Goal: Answer question/provide support

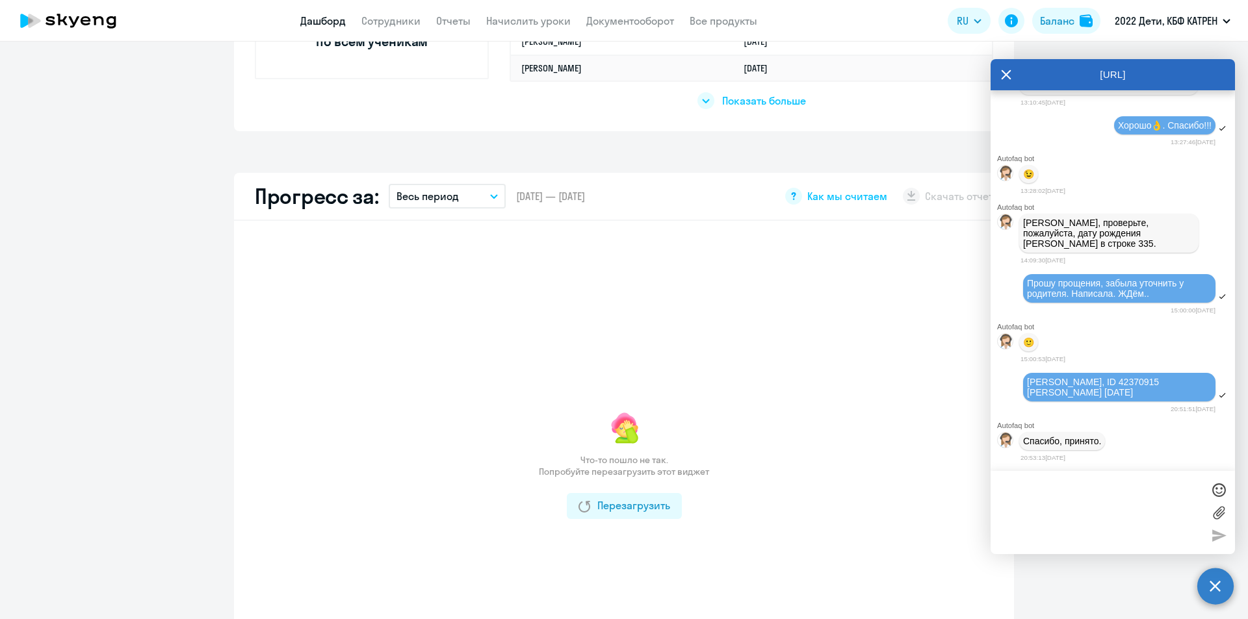
scroll to position [8053, 0]
click at [1027, 493] on textarea at bounding box center [1099, 513] width 205 height 70
click at [1002, 77] on icon at bounding box center [1006, 74] width 10 height 31
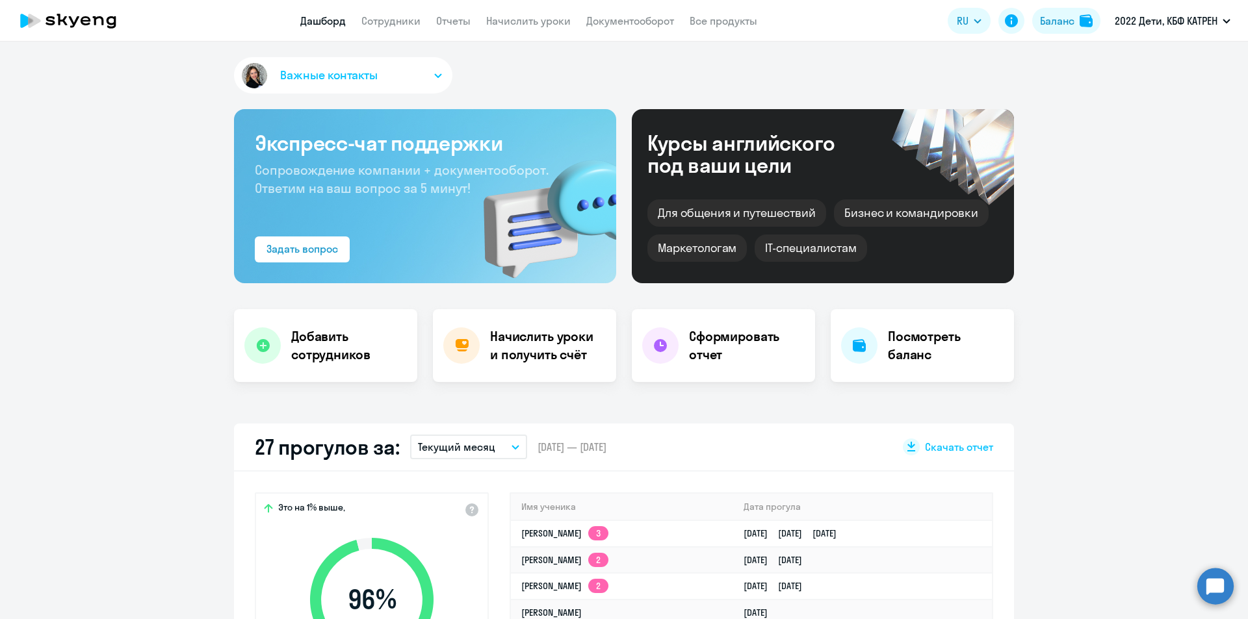
drag, startPoint x: 1221, startPoint y: 592, endPoint x: 1206, endPoint y: 589, distance: 15.8
click at [1221, 592] on circle at bounding box center [1215, 586] width 36 height 36
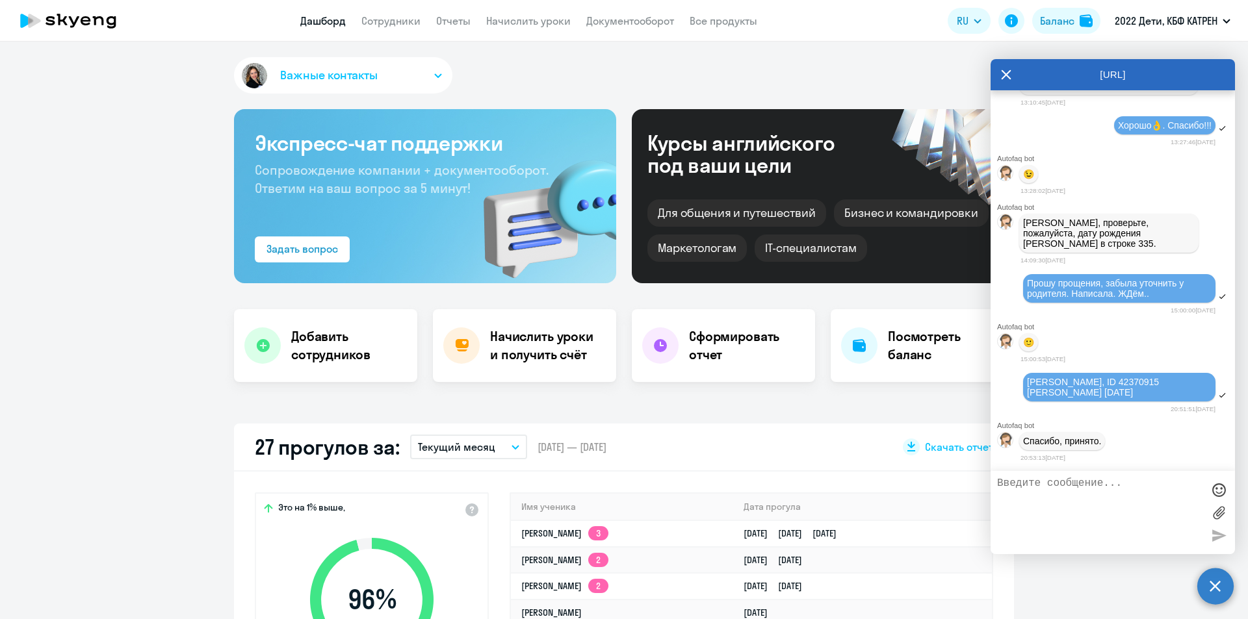
scroll to position [8053, 0]
click at [1069, 496] on textarea at bounding box center [1099, 513] width 205 height 70
paste textarea "42370641"
click at [997, 485] on textarea "42370641" at bounding box center [1099, 513] width 205 height 70
click at [1099, 491] on textarea "[PERSON_NAME], доброе утро! ID 42370641" at bounding box center [1099, 513] width 205 height 70
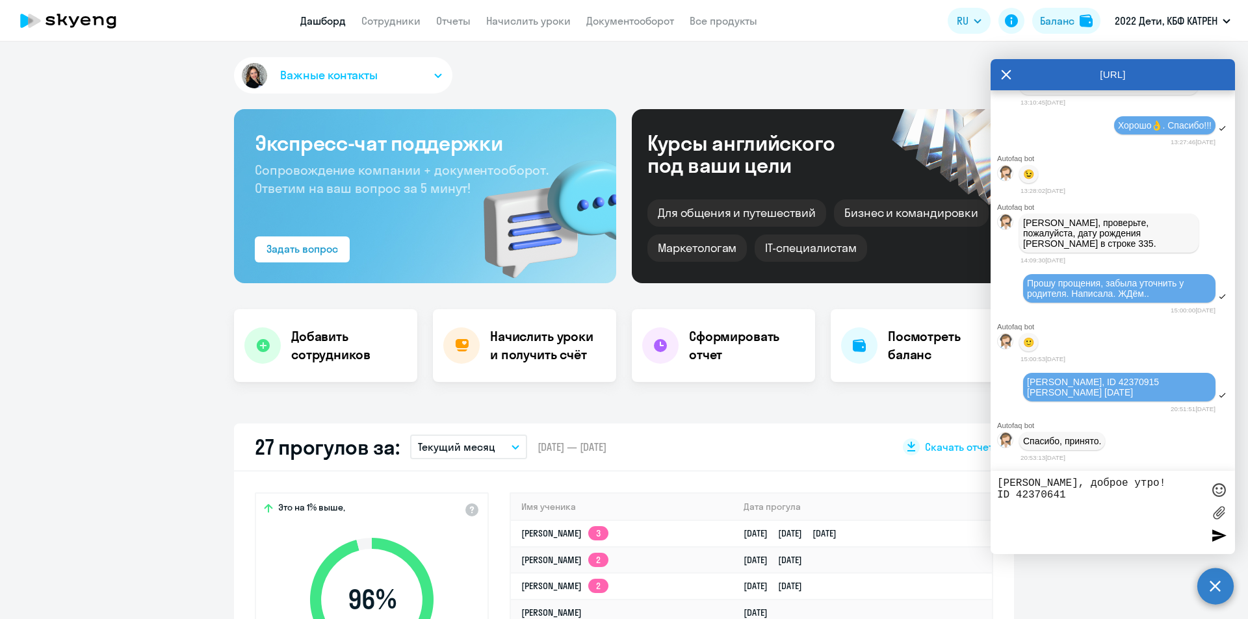
click at [1104, 496] on textarea "[PERSON_NAME], доброе утро! ID 42370641" at bounding box center [1099, 513] width 205 height 70
drag, startPoint x: 1083, startPoint y: 495, endPoint x: 1076, endPoint y: 494, distance: 7.9
click at [1076, 494] on textarea "[PERSON_NAME], доброе утро! ID 42370641 [PERSON_NAME]" at bounding box center [1099, 513] width 205 height 70
click at [1175, 492] on textarea "[PERSON_NAME], доброе утро! ID 42370641 [PERSON_NAME]" at bounding box center [1099, 513] width 205 height 70
paste textarea "42370641"
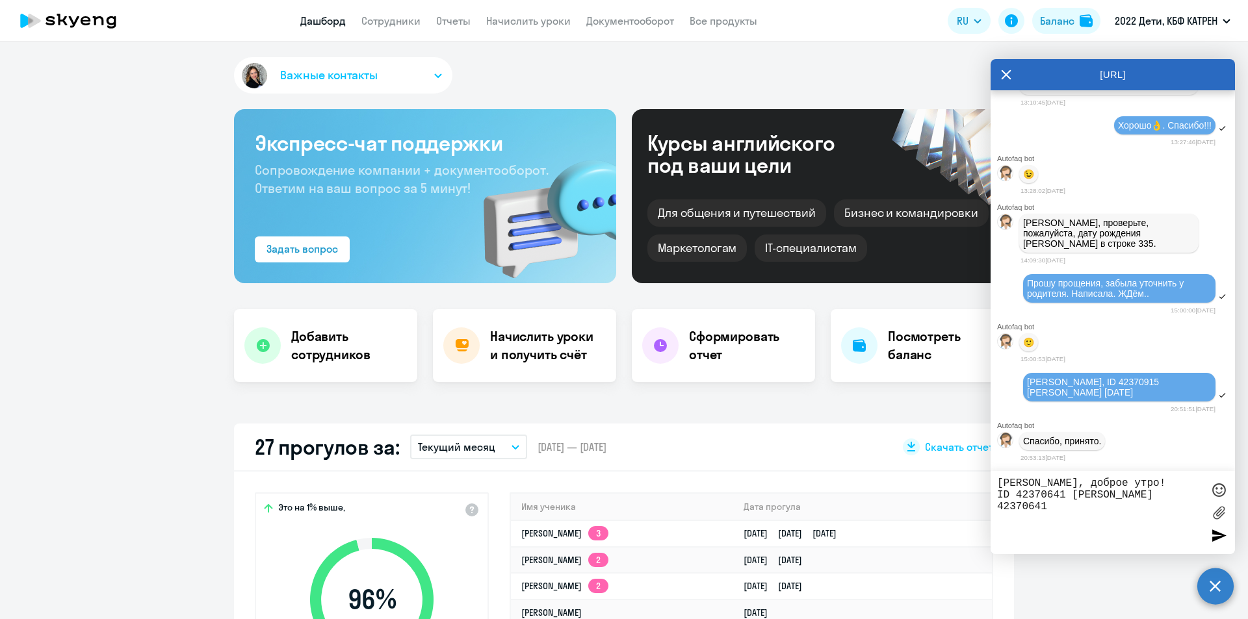
click at [984, 512] on body "Дашборд Сотрудники Отчеты Начислить уроки Документооборот Все продукты Дашборд …" at bounding box center [624, 309] width 1248 height 619
type textarea "[PERSON_NAME], доброе утро! ID 42370641 [PERSON_NAME]"
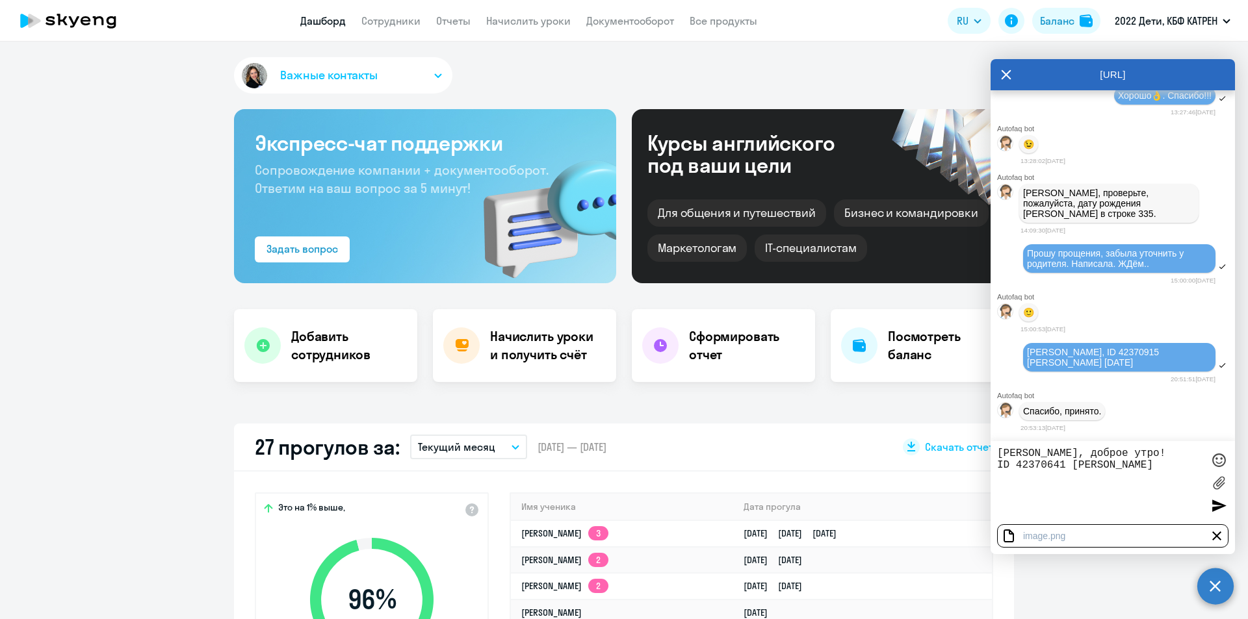
click at [1216, 508] on div at bounding box center [1218, 505] width 19 height 19
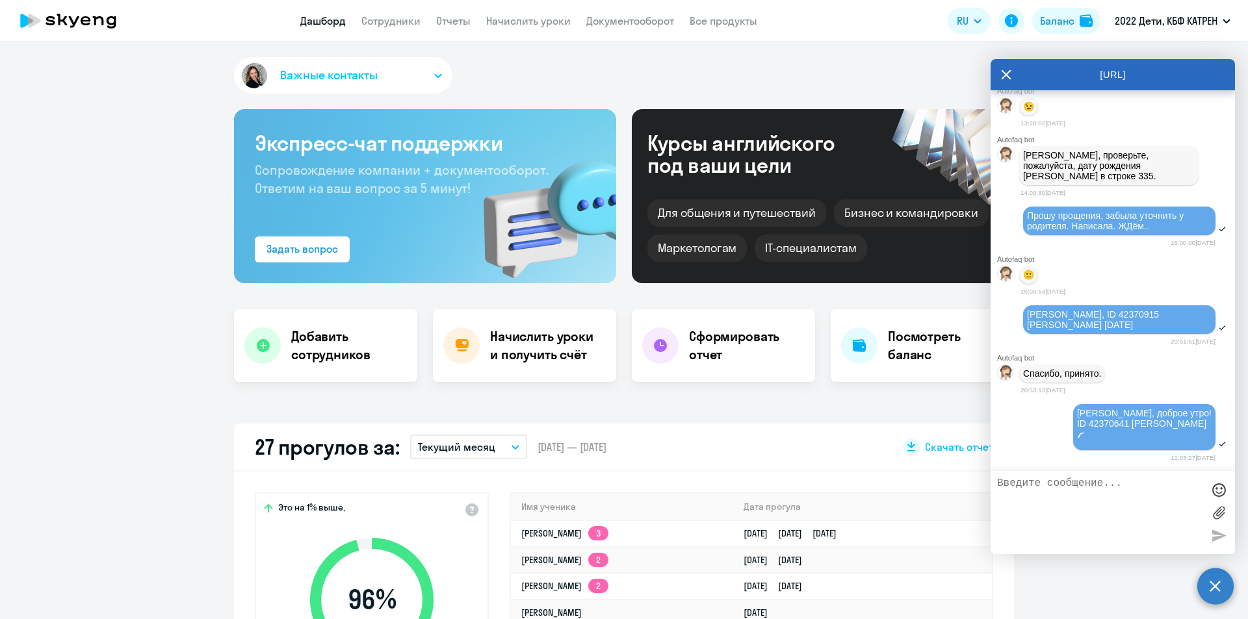
scroll to position [8131, 0]
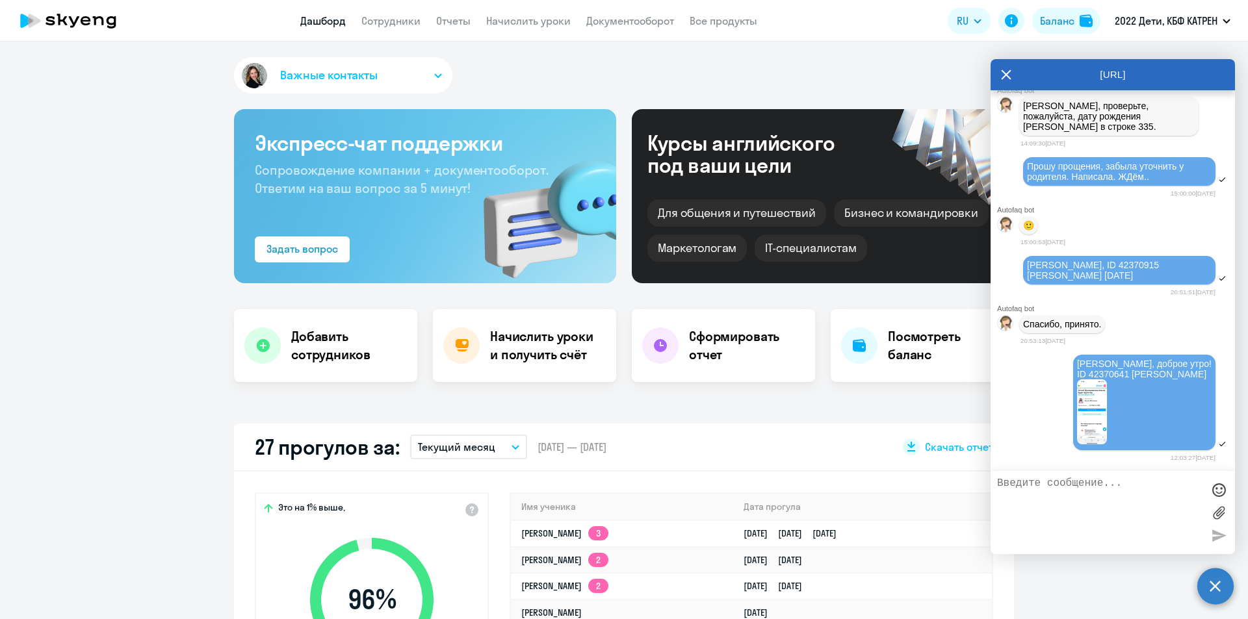
click at [1069, 508] on textarea at bounding box center [1099, 513] width 205 height 70
click at [1048, 497] on textarea at bounding box center [1099, 513] width 205 height 70
click at [1039, 482] on textarea at bounding box center [1099, 513] width 205 height 70
paste textarea "прослежу, что расписание стало именно такое"
drag, startPoint x: 1046, startPoint y: 483, endPoint x: 977, endPoint y: 482, distance: 69.5
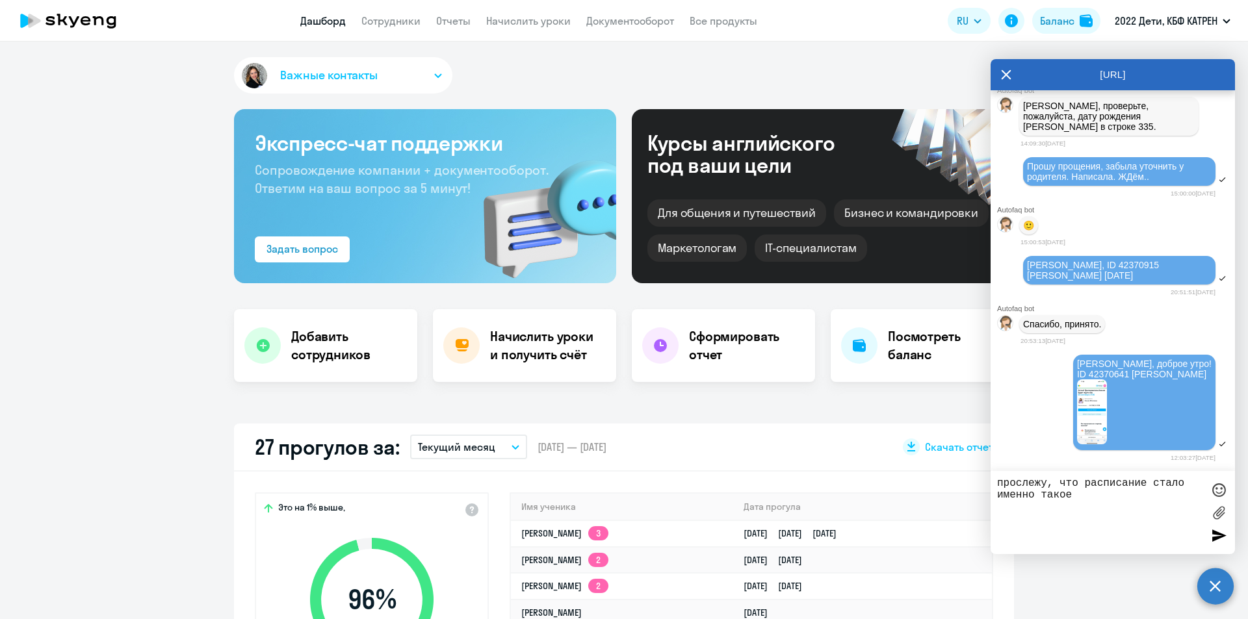
click at [977, 482] on body "Дашборд Сотрудники Отчеты Начислить уроки Документооборот Все продукты Дашборд …" at bounding box center [624, 309] width 1248 height 619
drag, startPoint x: 1070, startPoint y: 482, endPoint x: 1005, endPoint y: 484, distance: 64.4
click at [1005, 484] on textarea "ДЛя контроля, что расписание стало именно такое" at bounding box center [1099, 513] width 205 height 70
click at [1117, 500] on textarea "Для проверки, что расписание стало именно такое" at bounding box center [1099, 513] width 205 height 70
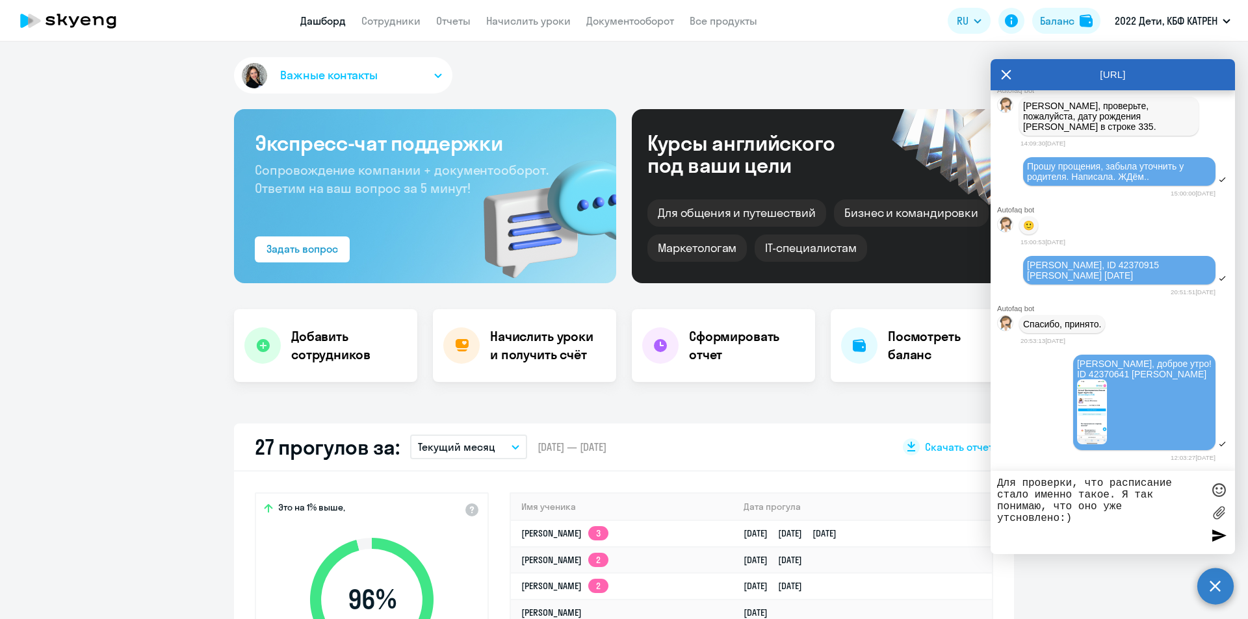
drag, startPoint x: 1003, startPoint y: 519, endPoint x: 1014, endPoint y: 518, distance: 11.1
click at [1014, 518] on textarea "Для проверки, что расписание стало именно такое. Я так понимаю, что оно уже утс…" at bounding box center [1099, 513] width 205 height 70
click at [1080, 519] on textarea "Для проверки, что расписание стало именно такое. Я так понимаю, что оно уже уст…" at bounding box center [1099, 513] width 205 height 70
type textarea "Для проверки, что расписание стало именно такое. Я так понимаю, что оно уже уст…"
click at [1218, 536] on div at bounding box center [1218, 535] width 19 height 19
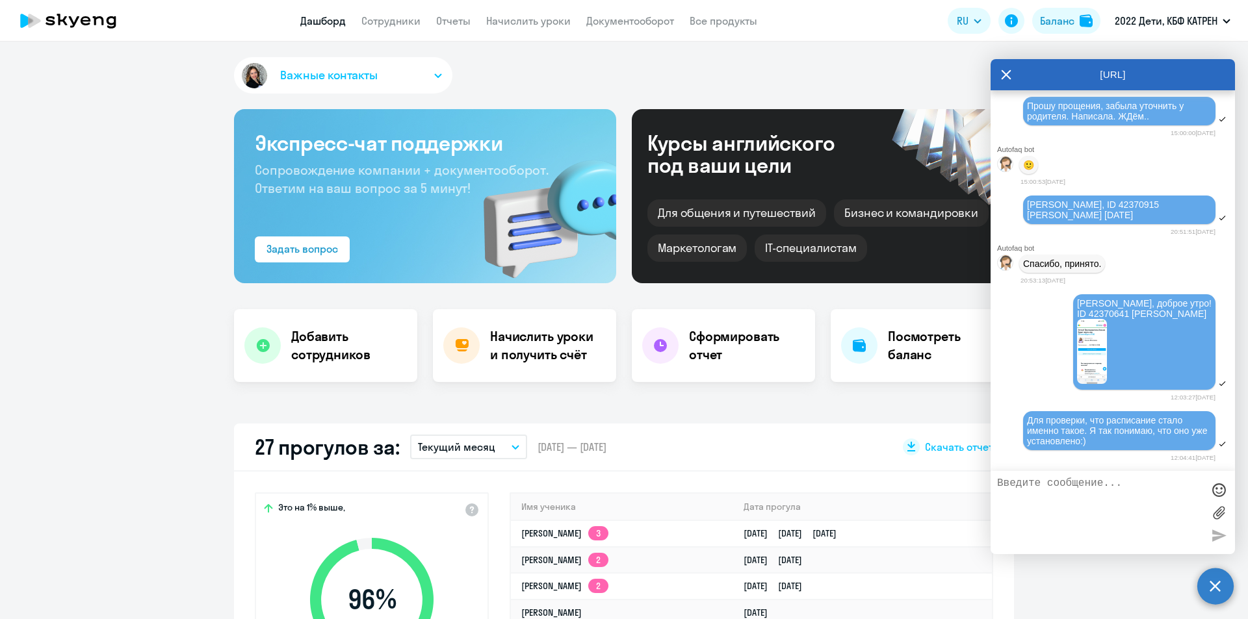
scroll to position [8241, 0]
click at [1059, 486] on textarea at bounding box center [1099, 513] width 205 height 70
paste textarea "42339311"
paste textarea "42339371"
click at [1046, 484] on textarea "42339311, 42339371," at bounding box center [1099, 513] width 205 height 70
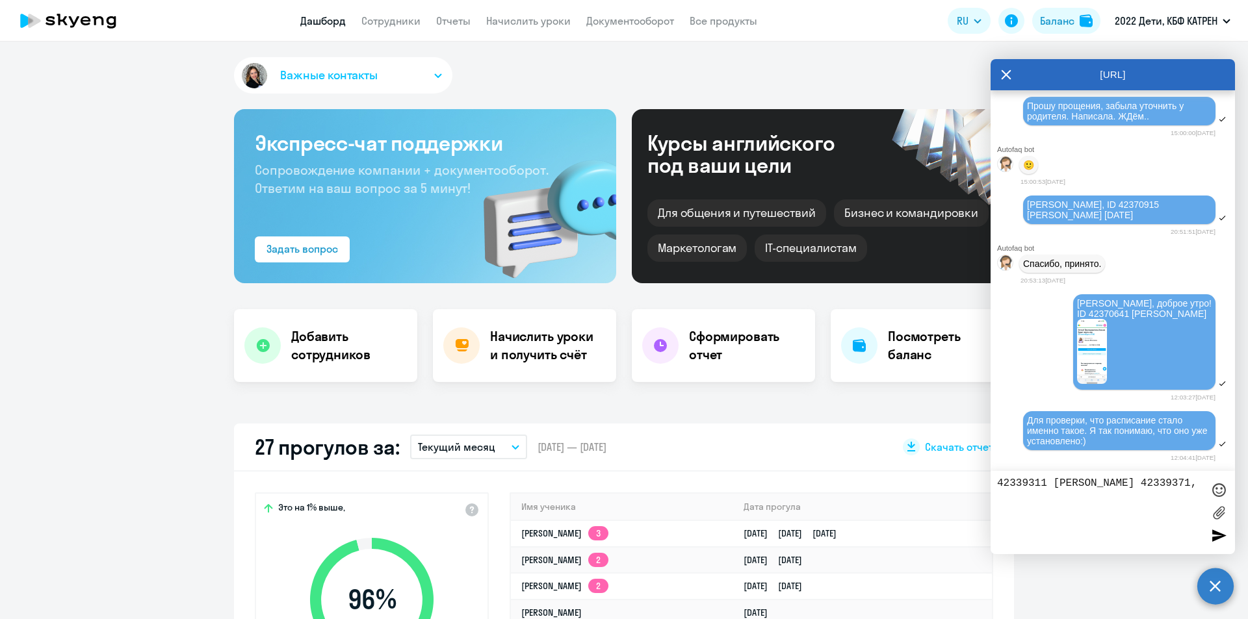
click at [1046, 496] on textarea "42339311 [PERSON_NAME] 42339371," at bounding box center [1099, 513] width 205 height 70
click at [1154, 484] on textarea "42339311 [PERSON_NAME] 42339371," at bounding box center [1099, 513] width 205 height 70
click at [1004, 495] on textarea "42339311 [PERSON_NAME] 42339371," at bounding box center [1099, 513] width 205 height 70
drag, startPoint x: 1054, startPoint y: 495, endPoint x: 1047, endPoint y: 495, distance: 7.1
click at [1047, 495] on textarea "42339311 [PERSON_NAME] 42339371," at bounding box center [1099, 513] width 205 height 70
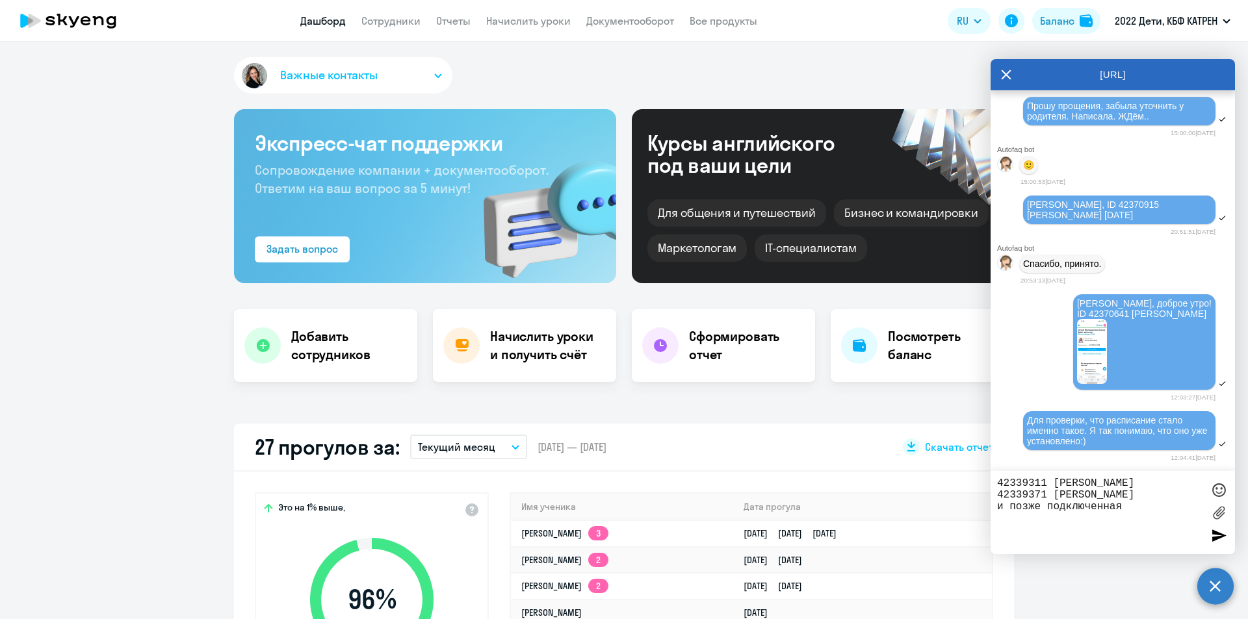
paste textarea "42374696"
click at [1128, 506] on textarea "42339311 [PERSON_NAME] 42339371 [PERSON_NAME] и позже подключенная 42374696" at bounding box center [1099, 513] width 205 height 70
click at [1187, 509] on textarea "42339311 [PERSON_NAME] 42339371 [PERSON_NAME] и позже подключенная 42374696" at bounding box center [1099, 513] width 205 height 70
click at [1097, 524] on textarea "42339311 [PERSON_NAME] 42339371 [PERSON_NAME] и позже подключенная 42374696 [PE…" at bounding box center [1099, 513] width 205 height 70
click at [1095, 525] on textarea "42339311 [PERSON_NAME] 42339371 [PERSON_NAME] и позже подключенная 42374696 [PE…" at bounding box center [1099, 513] width 205 height 70
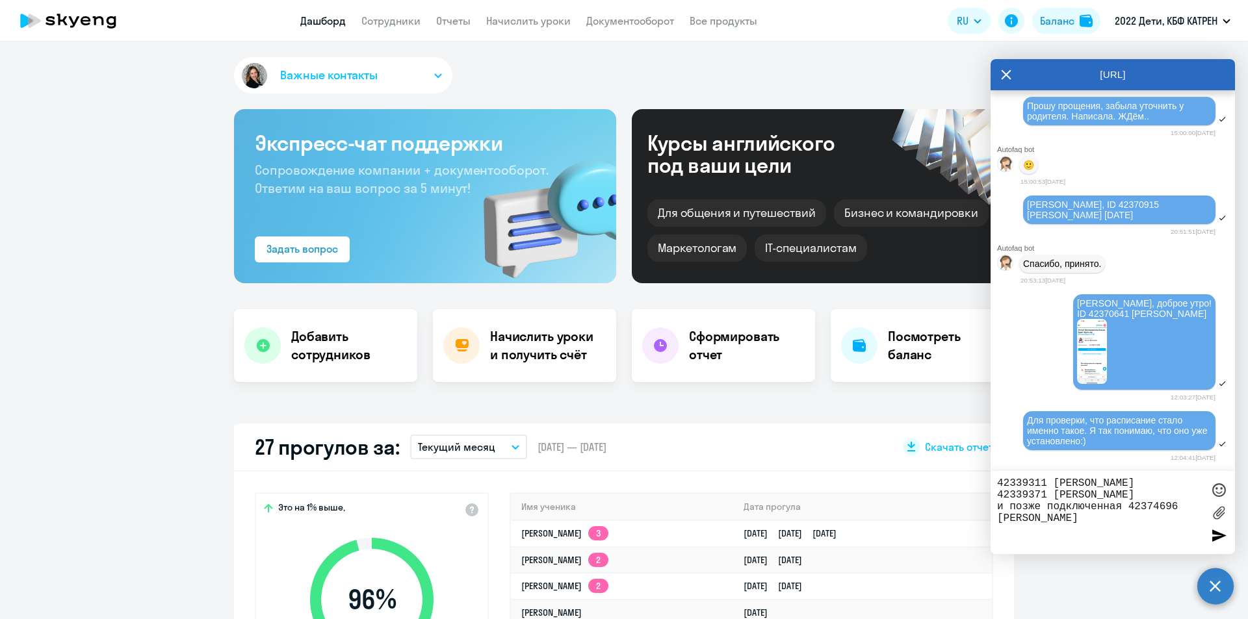
click at [1095, 523] on textarea "42339311 [PERSON_NAME] 42339371 [PERSON_NAME] и позже подключенная 42374696 [PE…" at bounding box center [1099, 513] width 205 height 70
click at [1124, 520] on textarea "42339311 [PERSON_NAME] 42339371 [PERSON_NAME] и позже подключенная 42374696 [PE…" at bounding box center [1099, 513] width 205 height 70
type textarea "42339311 [PERSON_NAME] 42339371 [PERSON_NAME] и позже подключенная 42374696 [PE…"
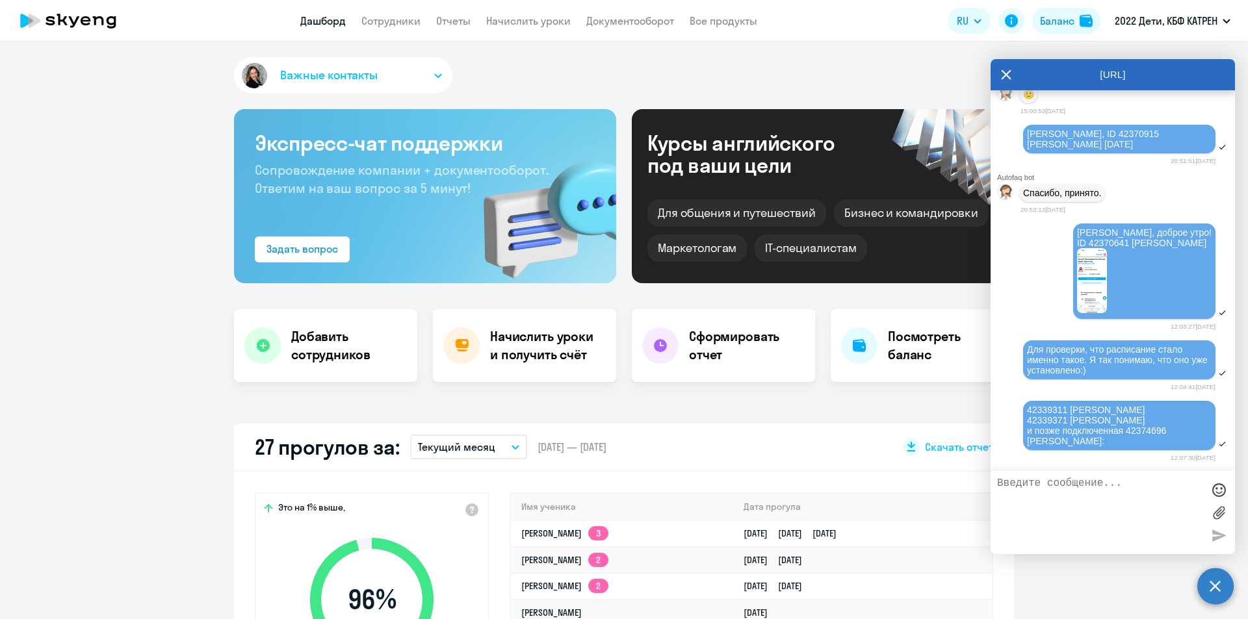
scroll to position [8312, 0]
click at [1103, 508] on textarea at bounding box center [1099, 513] width 205 height 70
click at [1083, 524] on textarea "У этих детей должен быть один ЛК. Мама [DATE] сообщила, что вошла в ЛК и видит …" at bounding box center [1099, 513] width 205 height 70
click at [1049, 523] on textarea "У этих детей должен быть один ЛК. Мама [DATE] сообщила, что вошла в ЛК и видит …" at bounding box center [1099, 513] width 205 height 70
click at [1049, 522] on textarea "У этих детей должен быть один ЛК. Мама [DATE] сообщила, что вошла в ЛК и видит …" at bounding box center [1099, 513] width 205 height 70
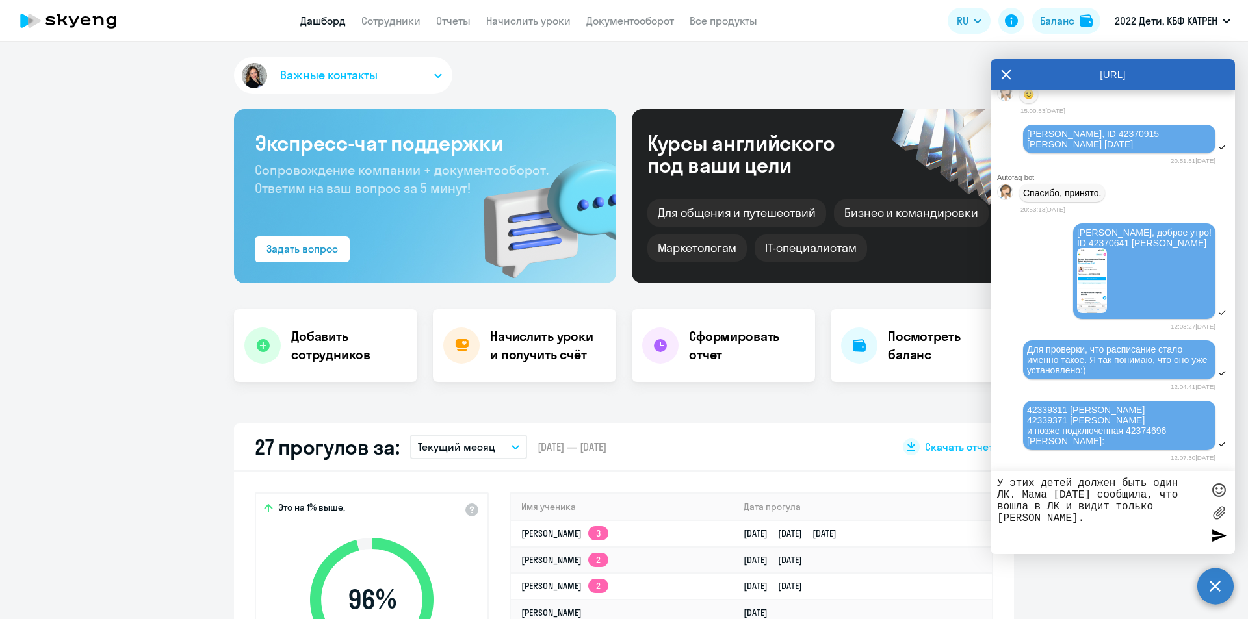
click at [1065, 523] on textarea "У этих детей должен быть один ЛК. Мама [DATE] сообщила, что вошла в ЛК и видит …" at bounding box center [1099, 513] width 205 height 70
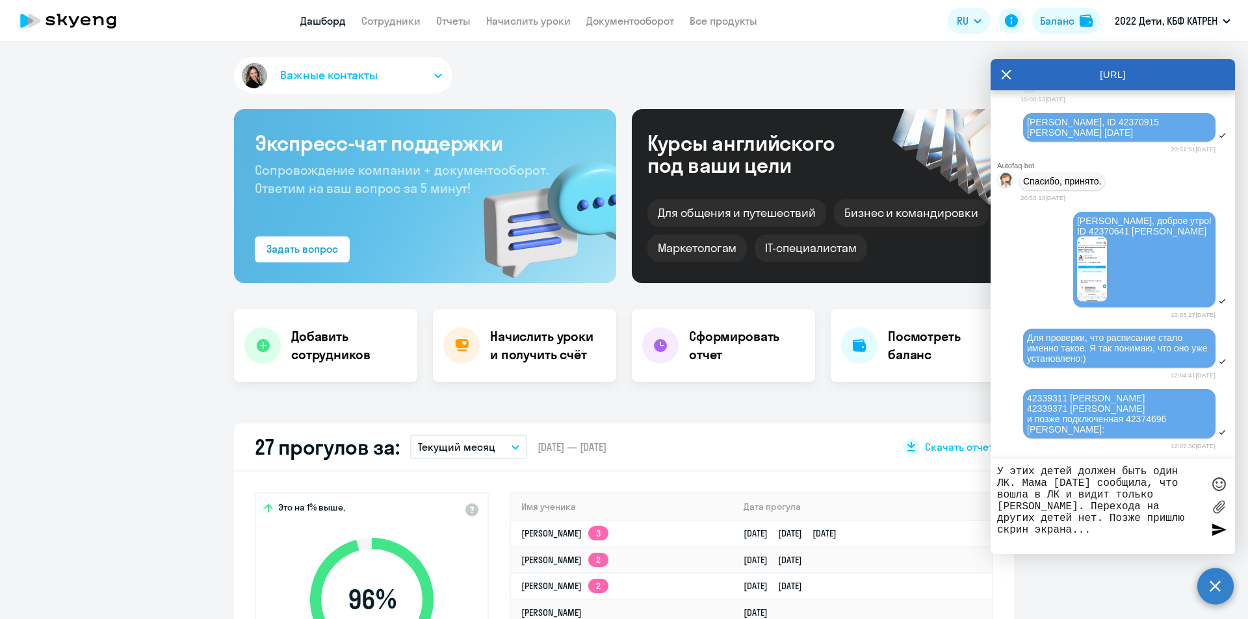
click at [1082, 528] on textarea "У этих детей должен быть один ЛК. Мама [DATE] сообщила, что вошла в ЛК и видит …" at bounding box center [1099, 507] width 205 height 82
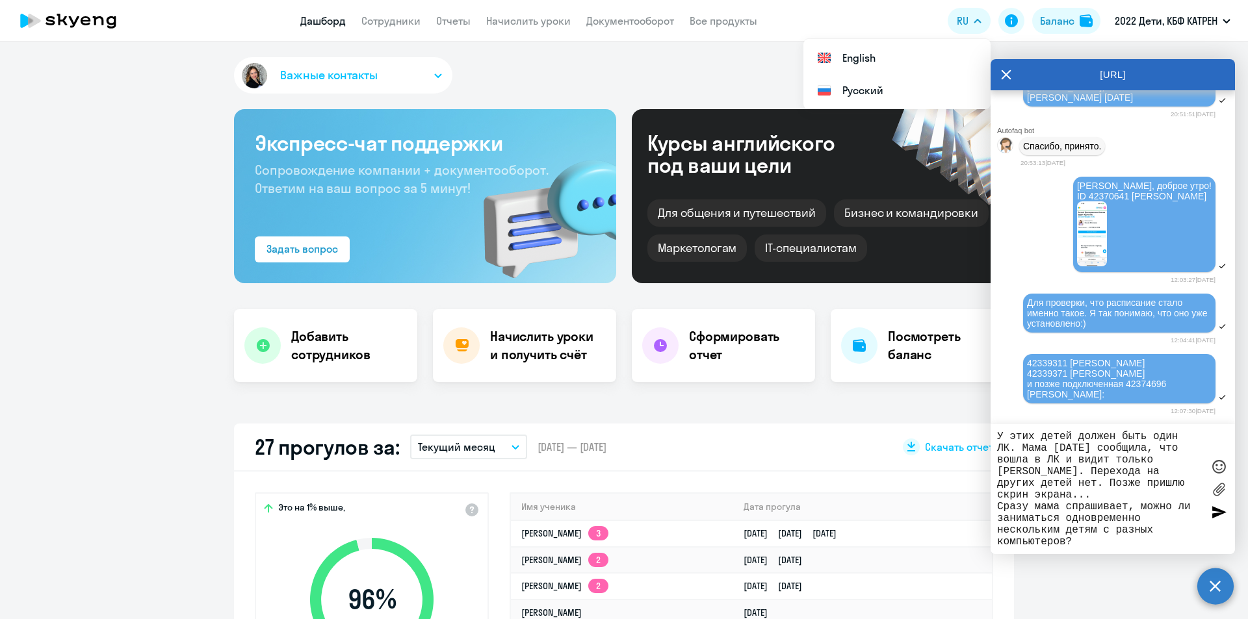
click at [1141, 519] on textarea "У этих детей должен быть один ЛК. Мама [DATE] сообщила, что вошла в ЛК и видит …" at bounding box center [1099, 489] width 205 height 117
click at [1109, 540] on textarea "У этих детей должен быть один ЛК. Мама [DATE] сообщила, что вошла в ЛК и видит …" at bounding box center [1099, 489] width 205 height 117
click at [1083, 542] on textarea "У этих детей должен быть один ЛК. Мама [DATE] сообщила, что вошла в ЛК и видит …" at bounding box center [1099, 489] width 205 height 117
click at [1137, 519] on textarea "У этих детей должен быть один ЛК. Мама [DATE] сообщила, что вошла в ЛК и видит …" at bounding box center [1099, 489] width 205 height 117
click at [1147, 519] on textarea "У этих детей должен быть один ЛК. Мама [DATE] сообщила, что вошла в ЛК и видит …" at bounding box center [1099, 489] width 205 height 117
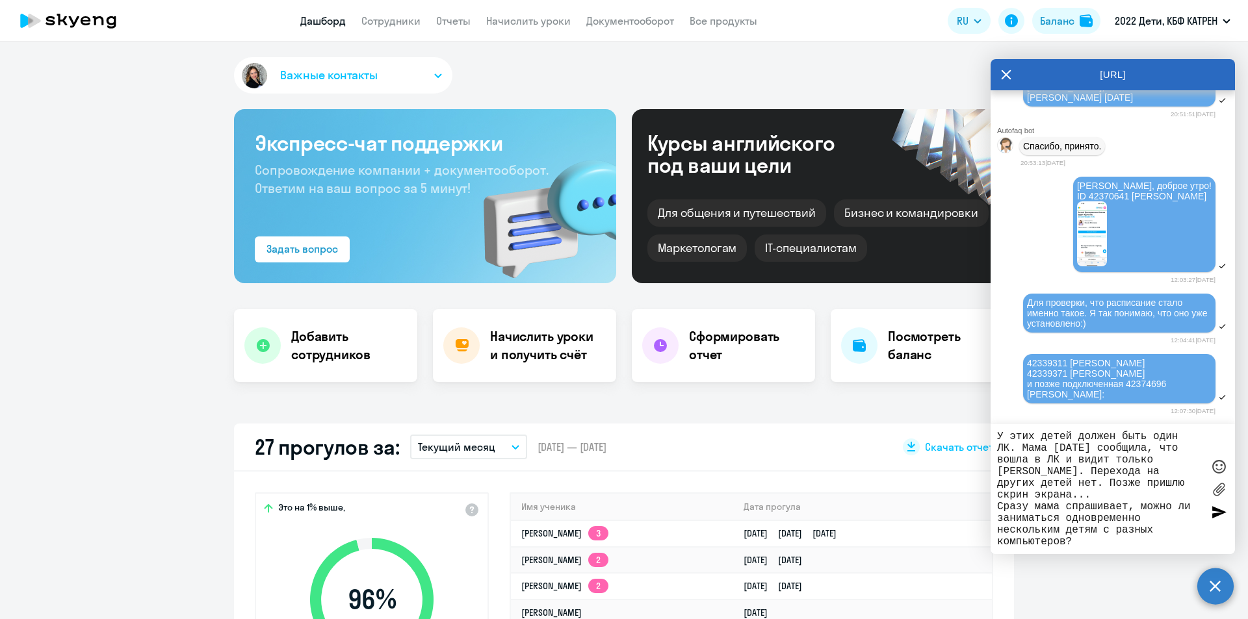
click at [1068, 539] on textarea "У этих детей должен быть один ЛК. Мама [DATE] сообщила, что вошла в ЛК и видит …" at bounding box center [1099, 489] width 205 height 117
click at [1066, 530] on textarea "У этих детей должен быть один ЛК. Мама [DATE] сообщила, что вошла в ЛК и видит …" at bounding box center [1099, 489] width 205 height 117
click at [1059, 541] on textarea "У этих детей должен быть один ЛК. Мама [DATE] сообщила, что вошла в ЛК и видит …" at bounding box center [1099, 489] width 205 height 117
click at [1056, 539] on textarea "У этих детей должен быть один ЛК. Мама [DATE] сообщила, что вошла в ЛК и видит …" at bounding box center [1099, 489] width 205 height 117
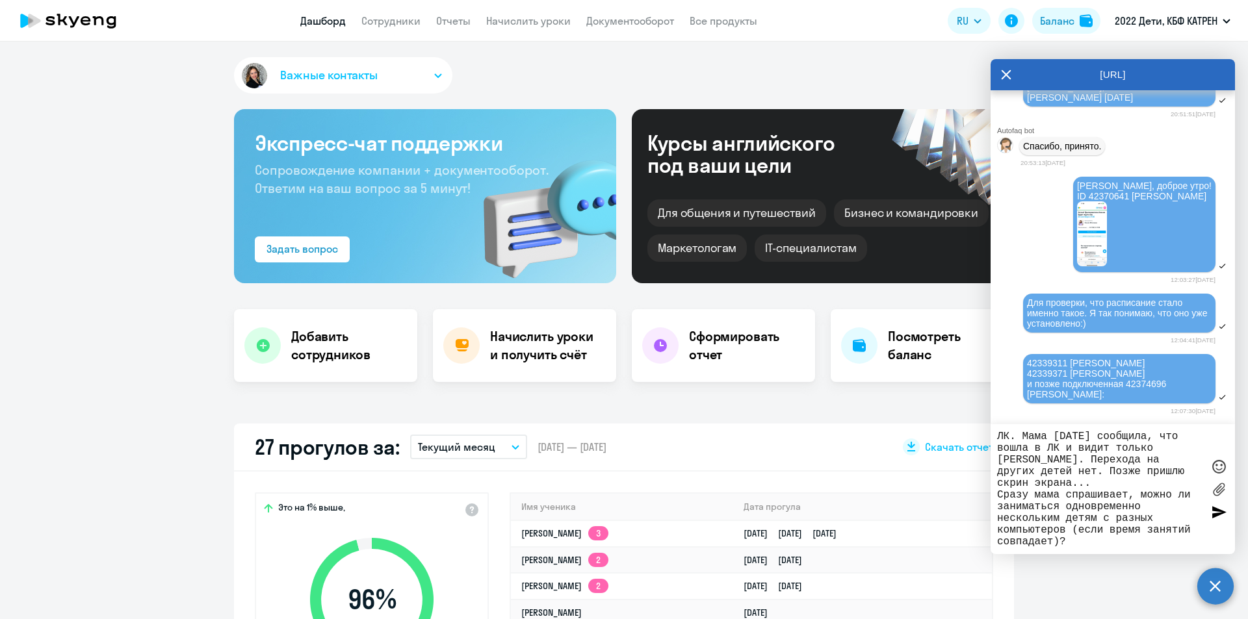
scroll to position [21, 0]
click at [1059, 539] on textarea "У этих детей должен быть один ЛК. Мама [DATE] сообщила, что вошла в ЛК и видит …" at bounding box center [1099, 489] width 205 height 117
click at [1056, 532] on textarea "У этих детей должен быть один ЛК. Мама [DATE] сообщила, что вошла в ЛК и видит …" at bounding box center [1099, 489] width 205 height 117
click at [1057, 532] on textarea "У этих детей должен быть один ЛК. Мама [DATE] сообщила, что вошла в ЛК и видит …" at bounding box center [1099, 489] width 205 height 117
click at [1085, 536] on textarea "У этих детей должен быть один ЛК. Мама [DATE] сообщила, что вошла в ЛК и видит …" at bounding box center [1099, 489] width 205 height 117
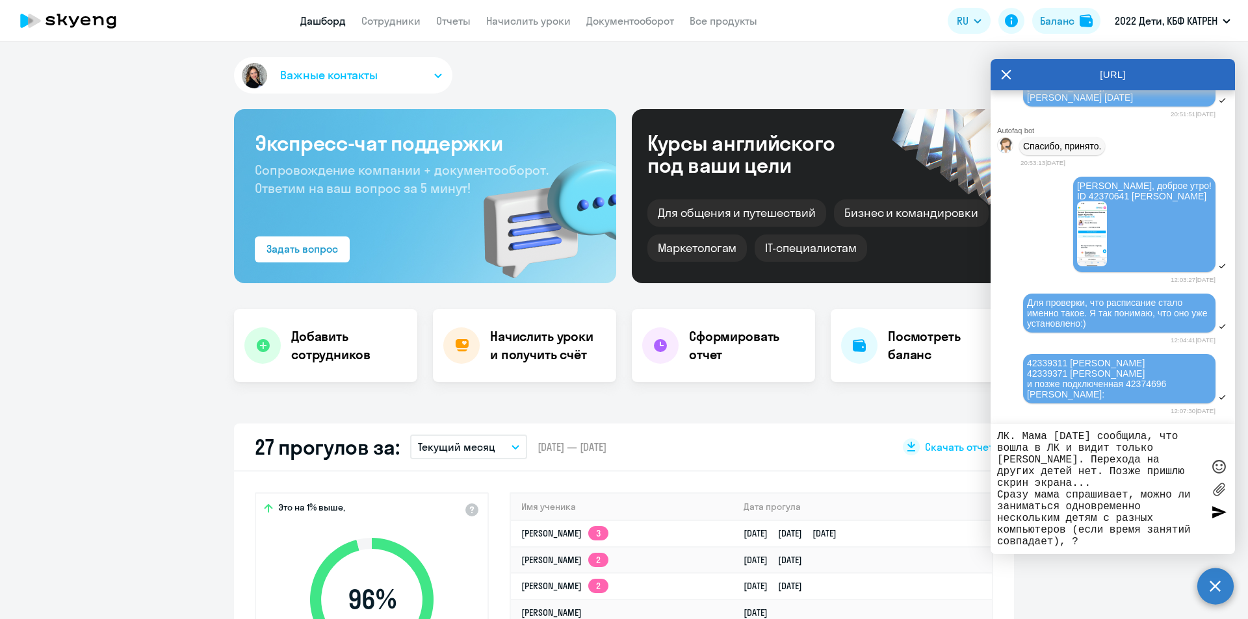
click at [1072, 530] on textarea "У этих детей должен быть один ЛК. Мама [DATE] сообщила, что вошла в ЛК и видит …" at bounding box center [1099, 489] width 205 height 117
click at [997, 535] on textarea "У этих детей должен быть один ЛК. Мама [DATE] сообщила, что вошла в ЛК и видит …" at bounding box center [1099, 489] width 205 height 117
click at [1038, 533] on textarea "У этих детей должен быть один ЛК. Мама [DATE] сообщила, что вошла в ЛК и видит …" at bounding box center [1099, 489] width 205 height 117
click at [1074, 545] on textarea "У этих детей должен быть один ЛК. Мама [DATE] сообщила, что вошла в ЛК и видит …" at bounding box center [1099, 489] width 205 height 117
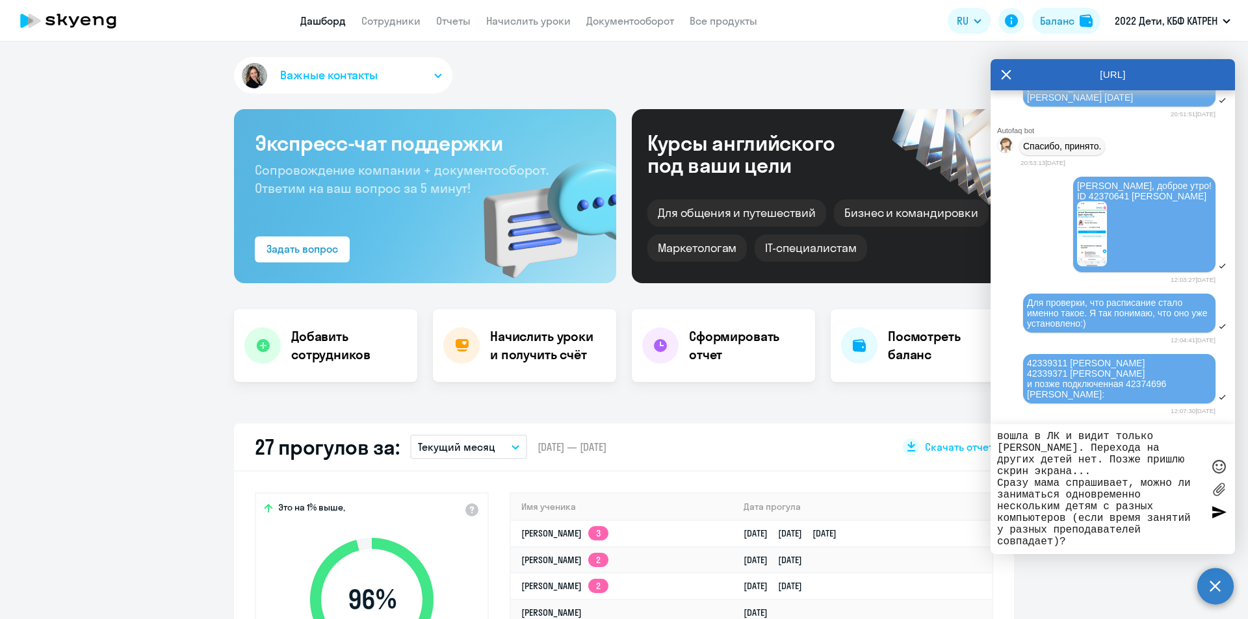
click at [1069, 518] on textarea "У этих детей должен быть один ЛК. Мама [DATE] сообщила, что вошла в ЛК и видит …" at bounding box center [1099, 489] width 205 height 117
click at [1076, 542] on textarea "У этих детей должен быть один ЛК. Мама [DATE] сообщила, что вошла в ЛК и видит …" at bounding box center [1099, 489] width 205 height 117
type textarea "У этих детей должен быть один ЛК. Мама [DATE] сообщила, что вошла в ЛК и видит …"
click at [1215, 513] on div at bounding box center [1218, 511] width 19 height 19
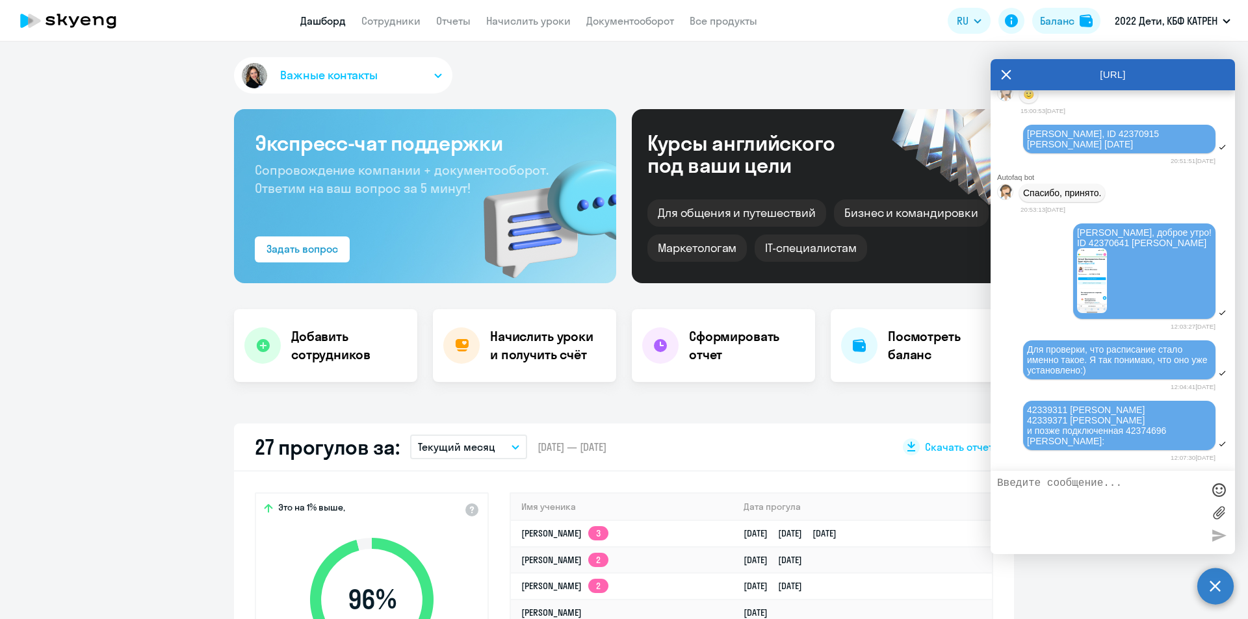
scroll to position [8445, 0]
